Goal: Information Seeking & Learning: Check status

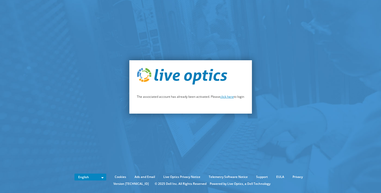
click at [228, 97] on link "click here" at bounding box center [226, 96] width 13 height 4
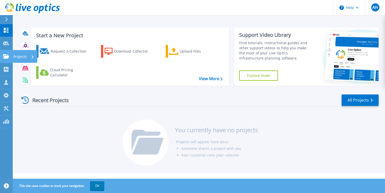
click at [20, 56] on p "Projects" at bounding box center [19, 56] width 13 height 13
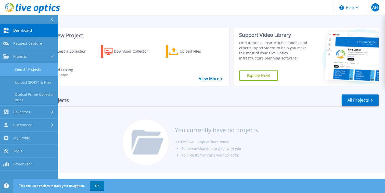
click at [35, 67] on link "Search Projects" at bounding box center [29, 69] width 58 height 13
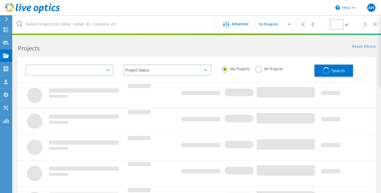
type input "1"
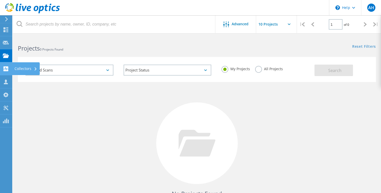
click at [31, 69] on div "Collectors" at bounding box center [26, 69] width 23 height 4
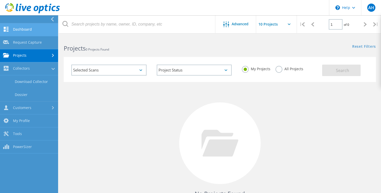
click at [28, 30] on link "Dashboard" at bounding box center [29, 29] width 58 height 13
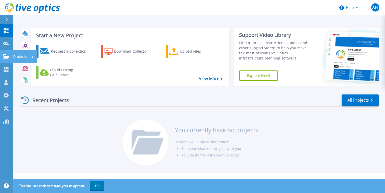
click at [7, 56] on icon at bounding box center [6, 56] width 6 height 4
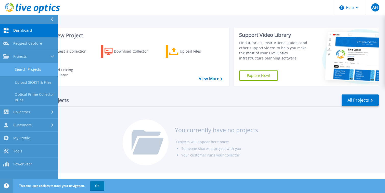
click at [26, 70] on link "Search Projects" at bounding box center [29, 69] width 58 height 13
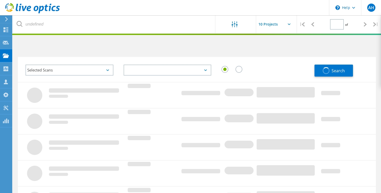
type input "1"
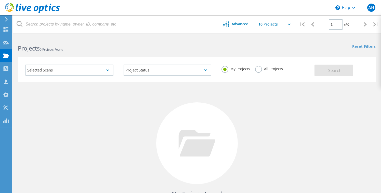
click at [258, 71] on label "All Projects" at bounding box center [269, 68] width 28 height 5
click at [0, 0] on input "All Projects" at bounding box center [0, 0] width 0 height 0
click at [327, 73] on button "Search" at bounding box center [333, 69] width 38 height 11
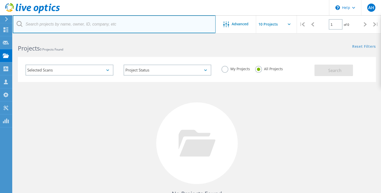
click at [65, 24] on input "text" at bounding box center [114, 24] width 203 height 18
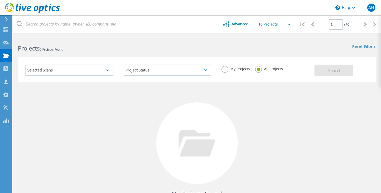
click at [84, 42] on div "Projects 0 Projects Found" at bounding box center [105, 43] width 184 height 13
click at [33, 53] on div "Projects" at bounding box center [24, 55] width 24 height 13
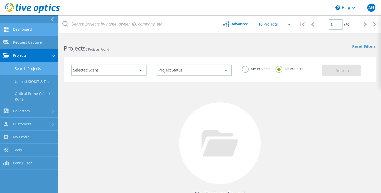
click at [32, 30] on link "Dashboard" at bounding box center [29, 29] width 58 height 13
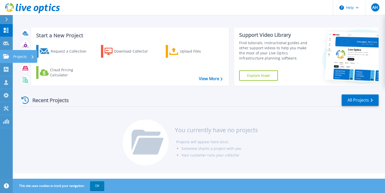
click at [32, 57] on icon at bounding box center [33, 56] width 2 height 3
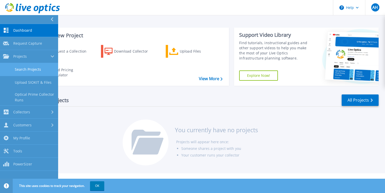
click at [43, 69] on link "Search Projects" at bounding box center [29, 69] width 58 height 13
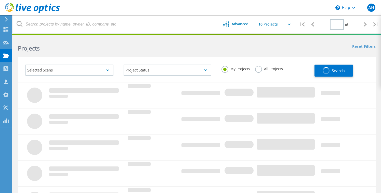
type input "1"
